Goal: Communication & Community: Answer question/provide support

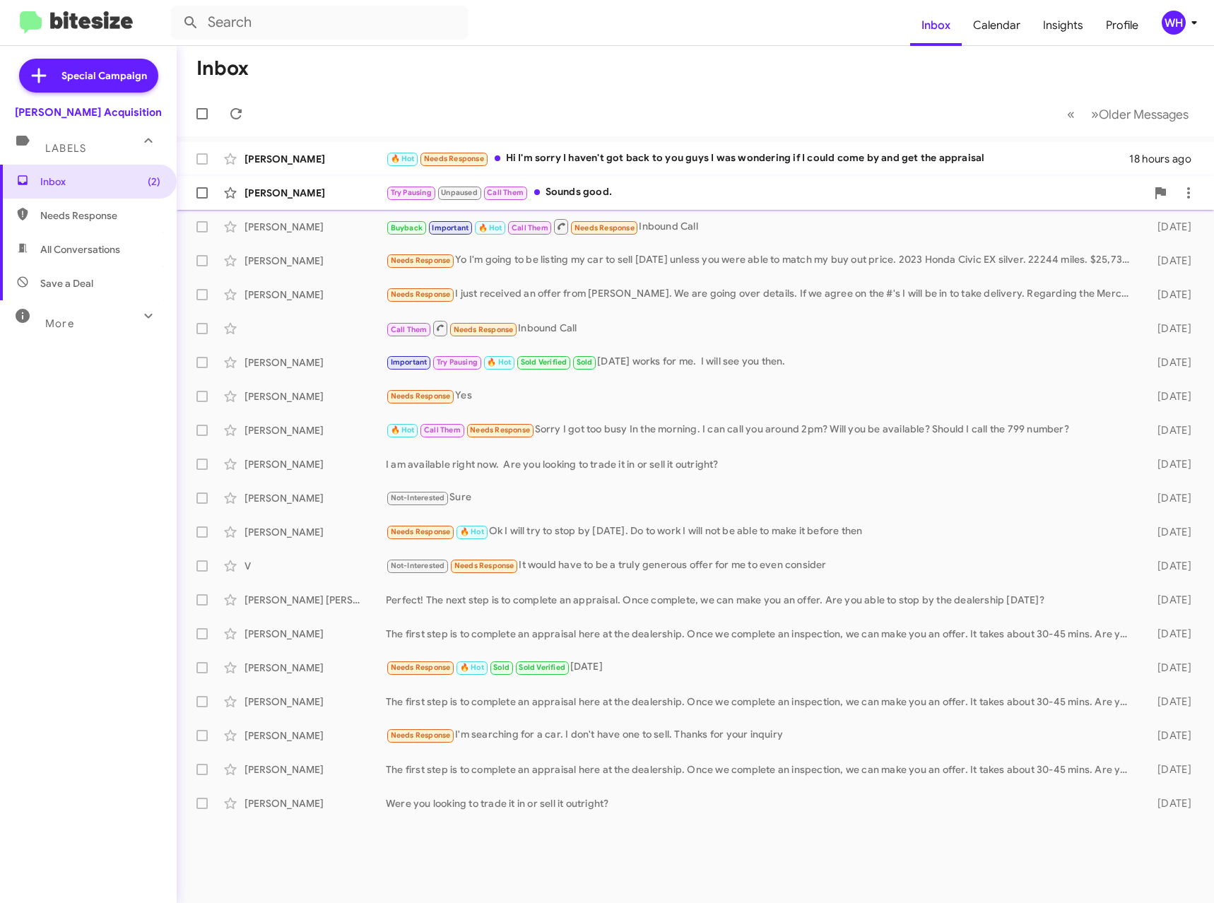
click at [279, 196] on div "[PERSON_NAME]" at bounding box center [315, 193] width 141 height 14
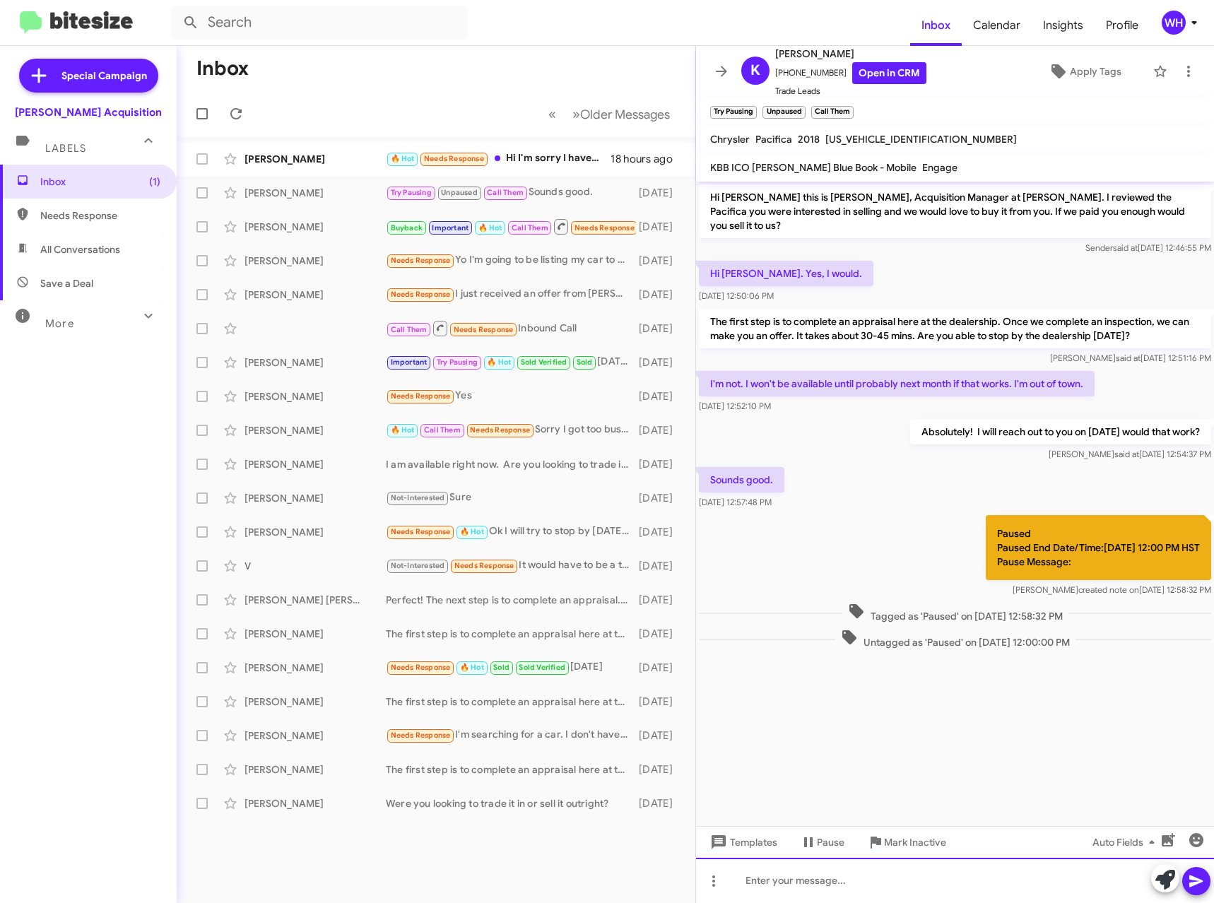
drag, startPoint x: 783, startPoint y: 882, endPoint x: 799, endPoint y: 887, distance: 17.0
click at [783, 881] on div at bounding box center [955, 880] width 518 height 45
drag, startPoint x: 1207, startPoint y: 888, endPoint x: 1186, endPoint y: 869, distance: 28.0
click at [1206, 887] on button at bounding box center [1196, 881] width 28 height 28
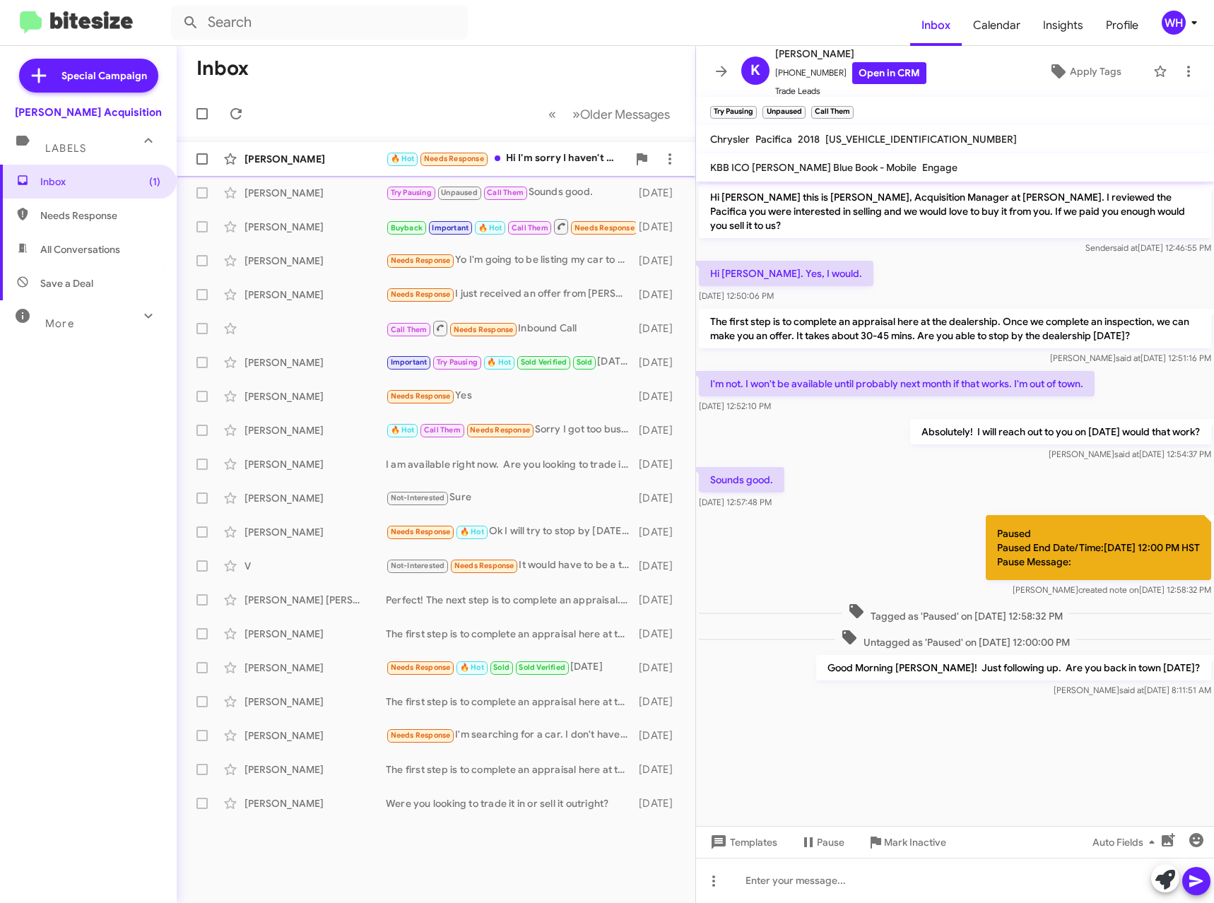
click at [300, 153] on div "[PERSON_NAME]" at bounding box center [315, 159] width 141 height 14
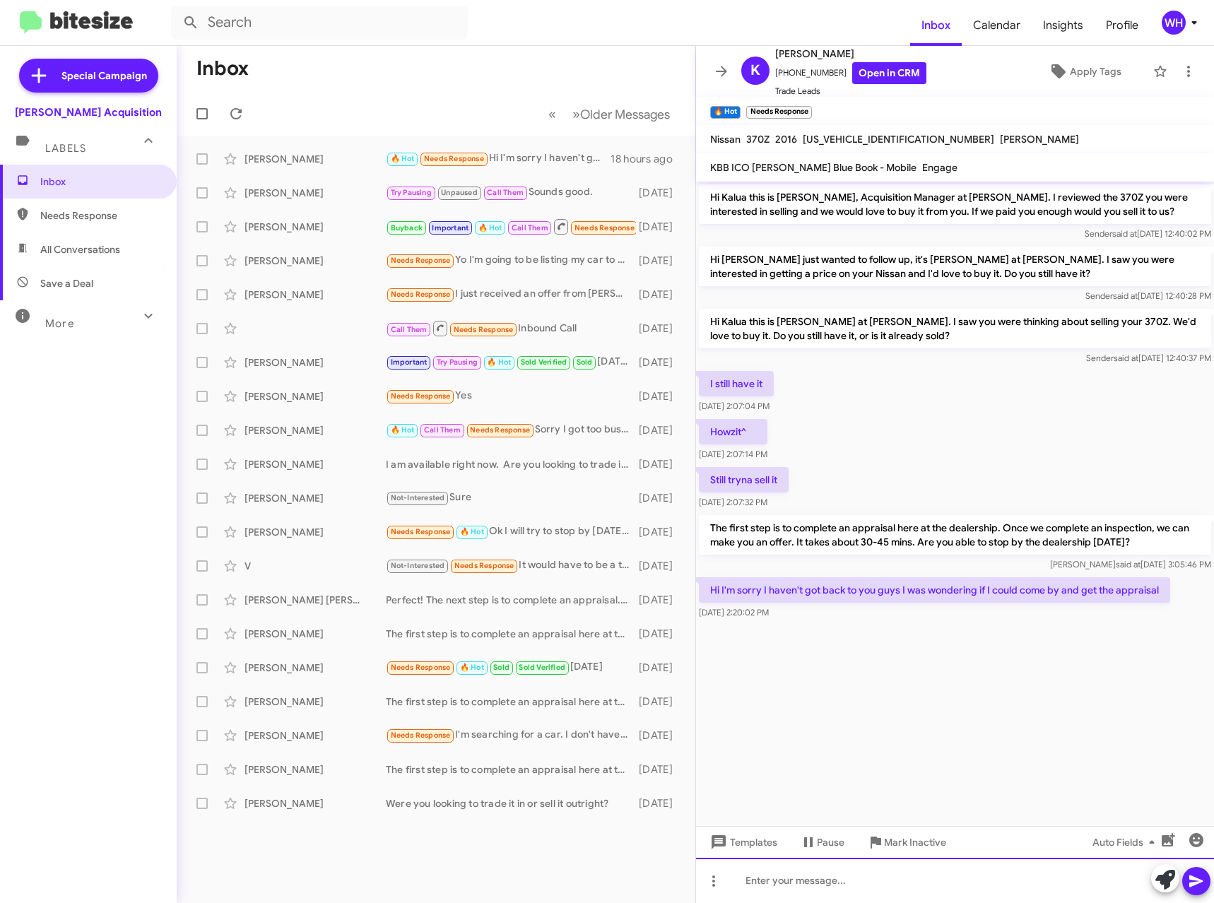
click at [777, 886] on div at bounding box center [955, 880] width 518 height 45
drag, startPoint x: 1190, startPoint y: 886, endPoint x: 1190, endPoint y: 878, distance: 8.5
click at [1191, 884] on icon at bounding box center [1196, 882] width 13 height 12
